Goal: Navigation & Orientation: Find specific page/section

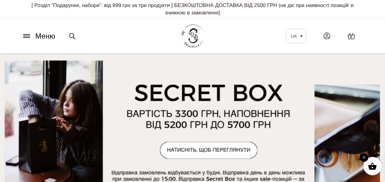
click at [39, 32] on span "Меню" at bounding box center [45, 36] width 20 height 11
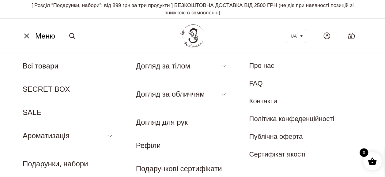
click at [280, 66] on li "Про нас" at bounding box center [295, 66] width 92 height 10
click at [259, 99] on link "Контакти" at bounding box center [263, 101] width 28 height 8
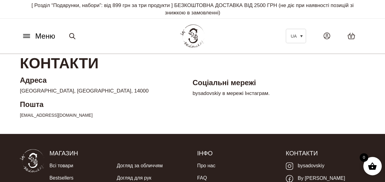
click at [25, 35] on icon at bounding box center [27, 36] width 10 height 6
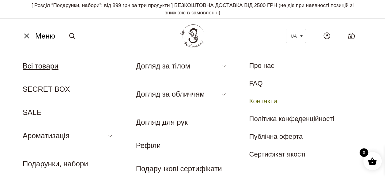
click at [39, 66] on link "Всі товари" at bounding box center [41, 66] width 36 height 8
